Goal: Find specific page/section: Find specific page/section

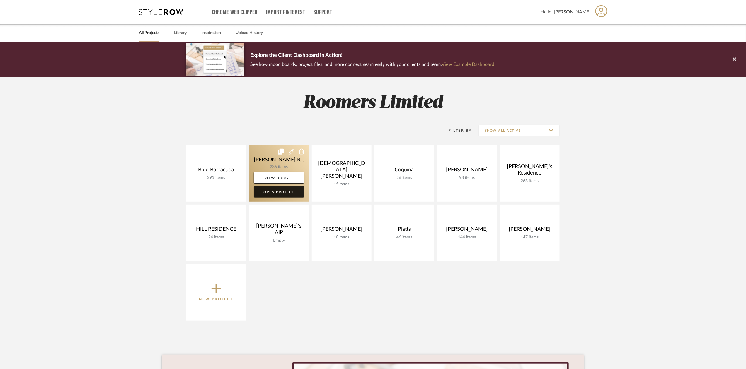
click at [287, 193] on link "Open Project" at bounding box center [279, 192] width 50 height 12
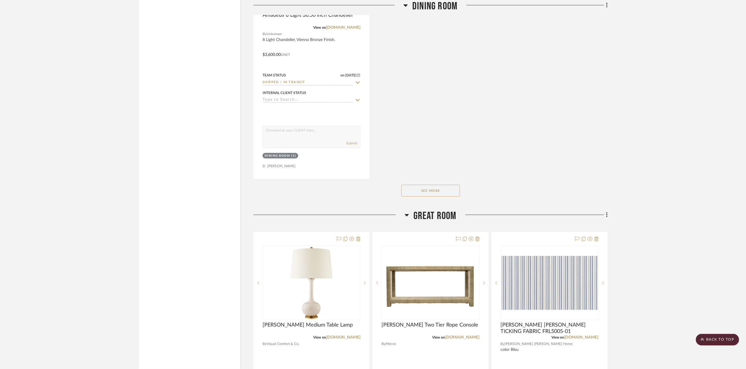
scroll to position [2148, 0]
click at [439, 189] on div "See More" at bounding box center [430, 190] width 354 height 23
click at [454, 185] on button "See More" at bounding box center [430, 191] width 59 height 12
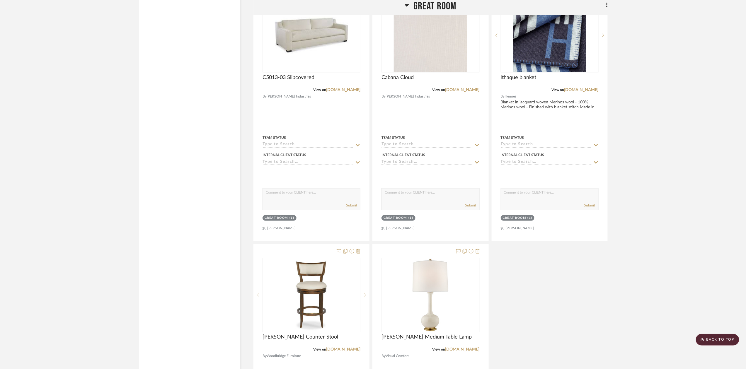
scroll to position [2891, 0]
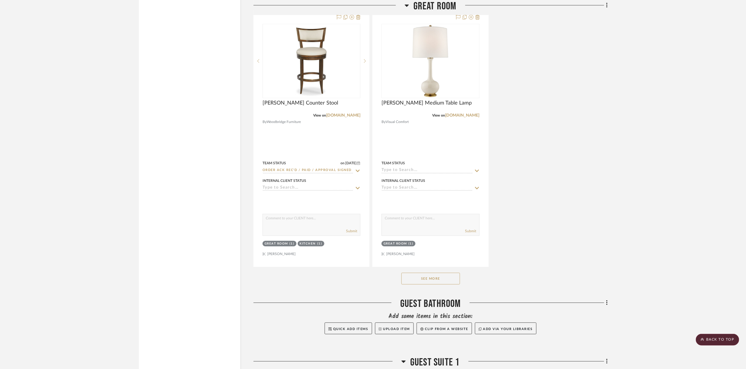
click at [447, 273] on button "See More" at bounding box center [430, 279] width 59 height 12
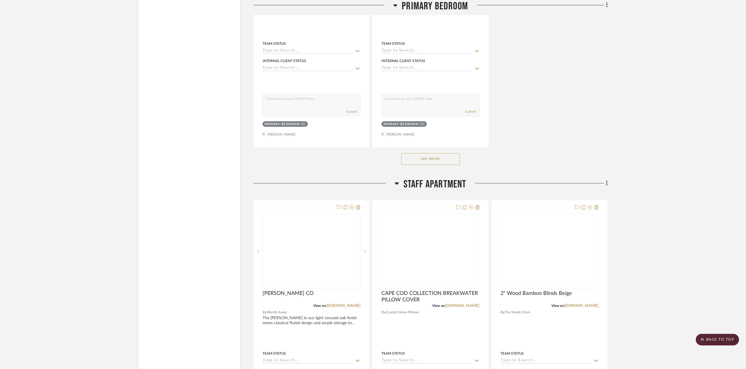
scroll to position [9844, 0]
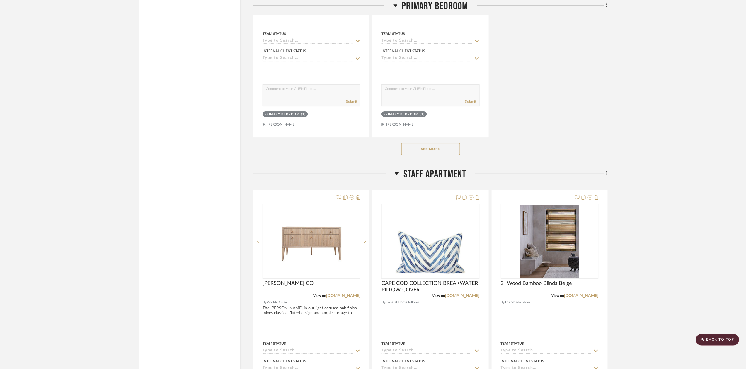
click at [436, 155] on button "See More" at bounding box center [430, 149] width 59 height 12
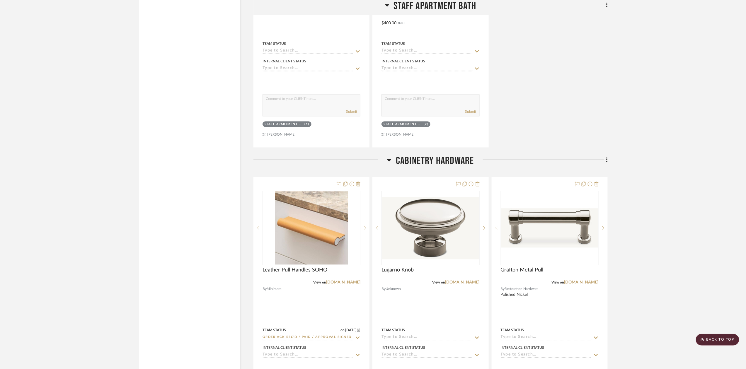
scroll to position [11875, 0]
